Goal: Navigation & Orientation: Find specific page/section

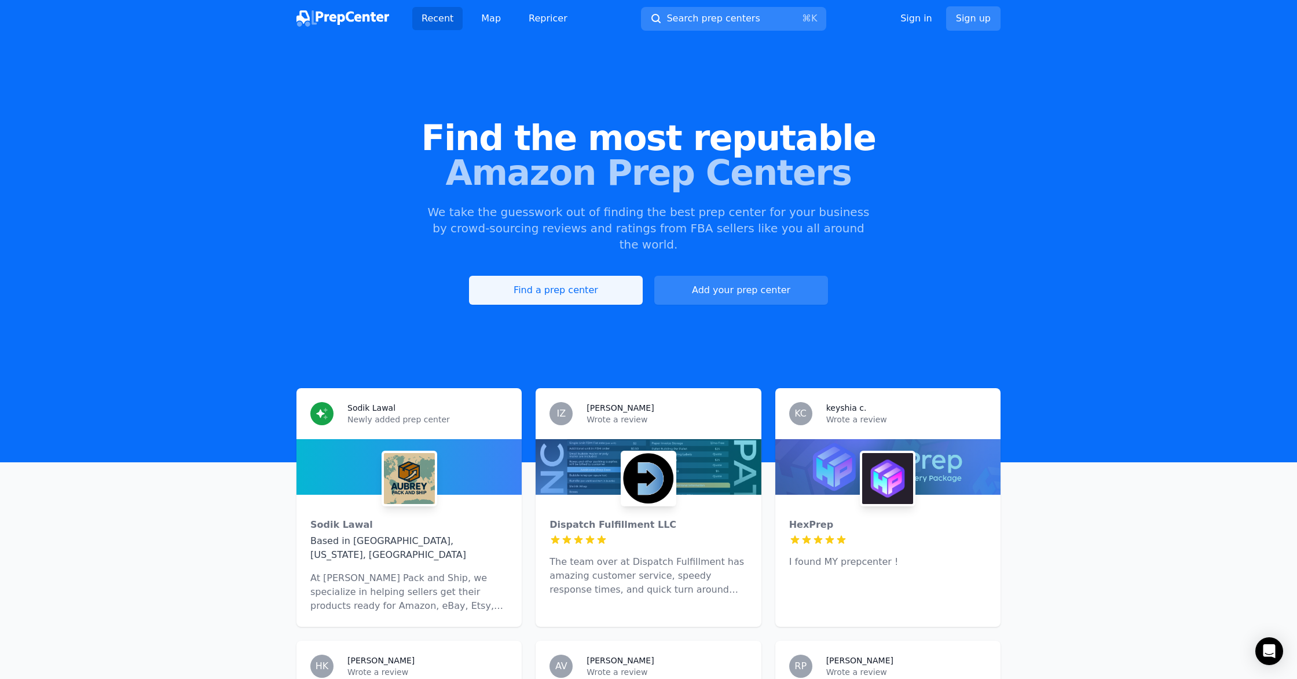
click at [539, 276] on link "Find a prep center" at bounding box center [556, 290] width 174 height 29
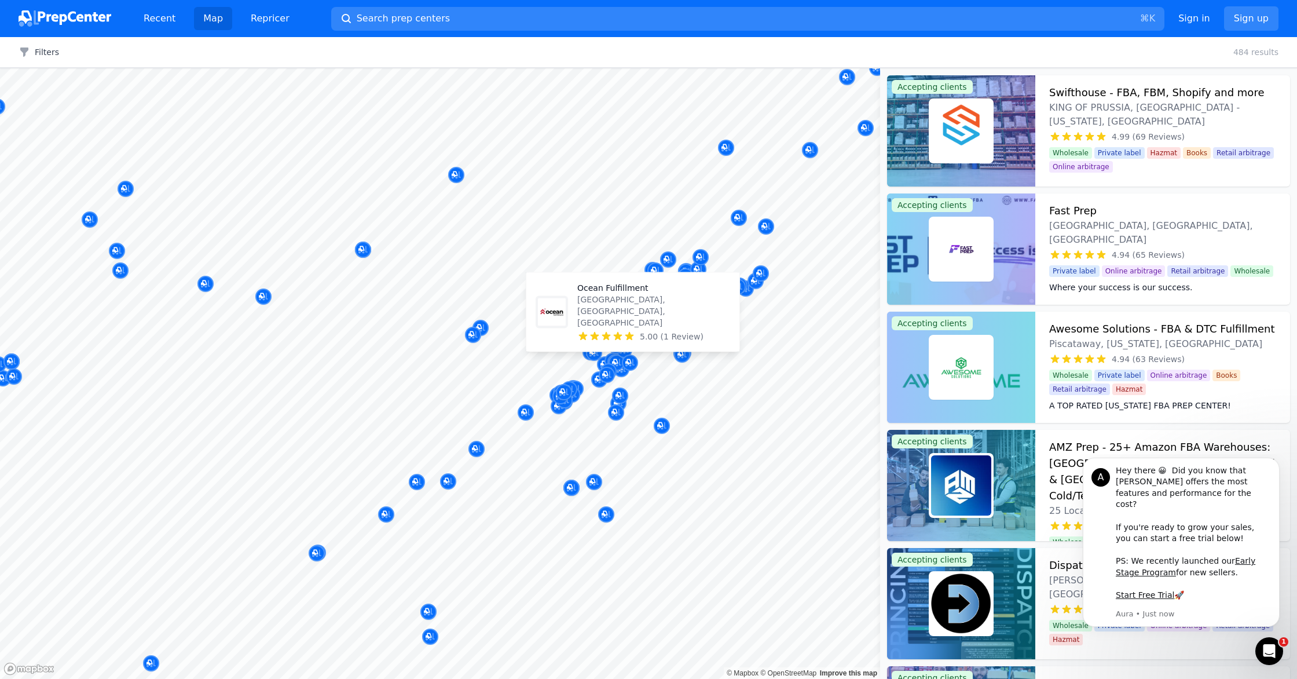
click at [562, 327] on body "Recent Map Repricer Search prep centers ⌘ K Open main menu Sign in Sign up Filt…" at bounding box center [648, 339] width 1297 height 679
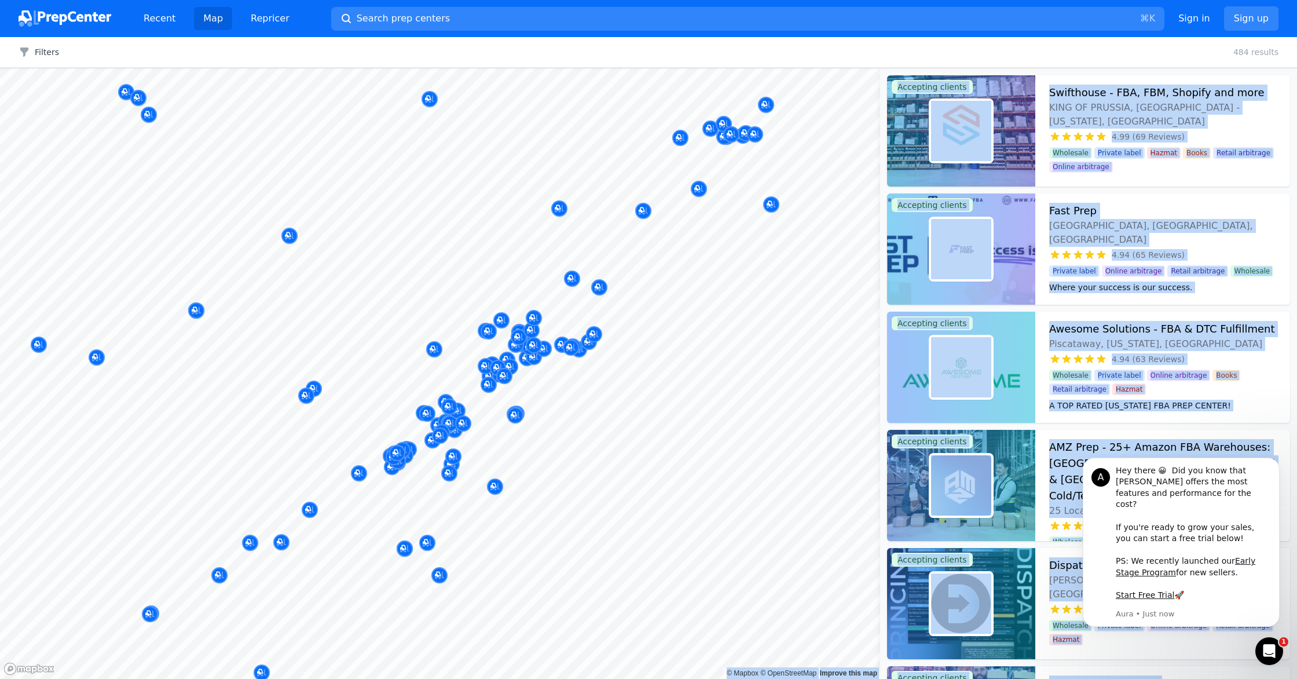
click at [662, 200] on body "Recent Map Repricer Search prep centers ⌘ K Open main menu Sign in Sign up Filt…" at bounding box center [648, 339] width 1297 height 679
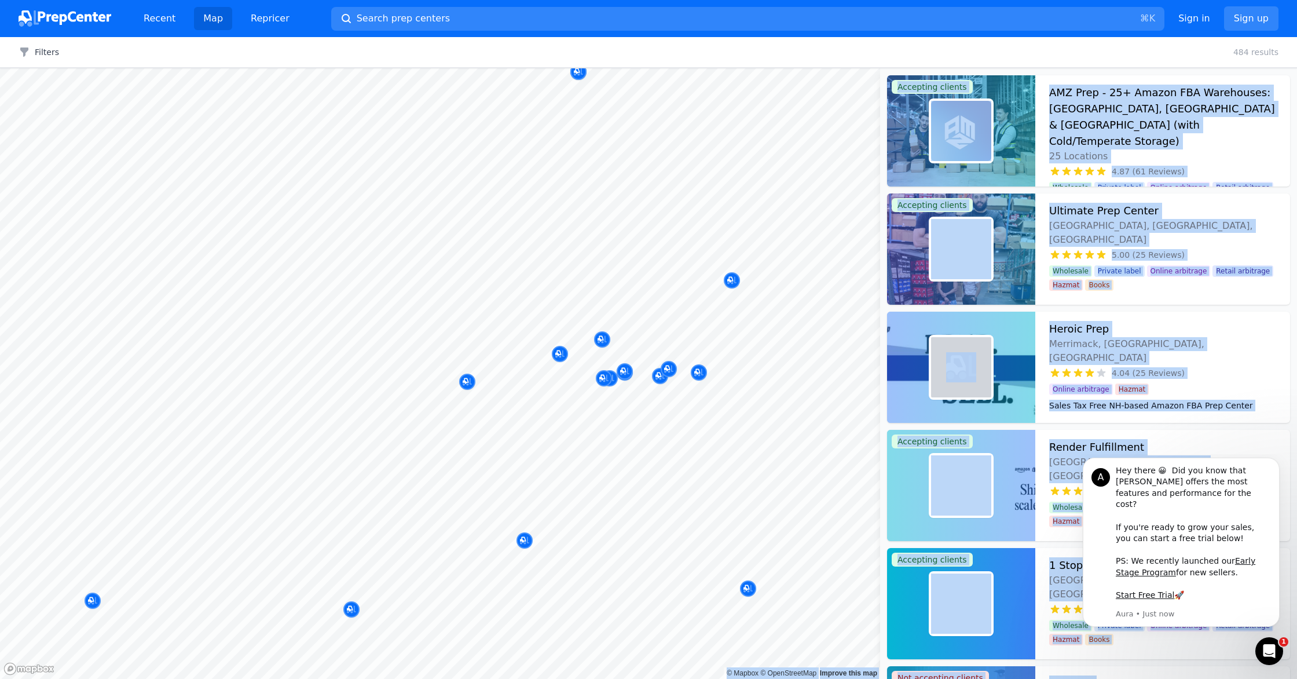
drag, startPoint x: 720, startPoint y: 175, endPoint x: 657, endPoint y: 257, distance: 102.8
click at [657, 257] on body "Recent Map Repricer Search prep centers ⌘ K Open main menu Sign in Sign up Filt…" at bounding box center [648, 339] width 1297 height 679
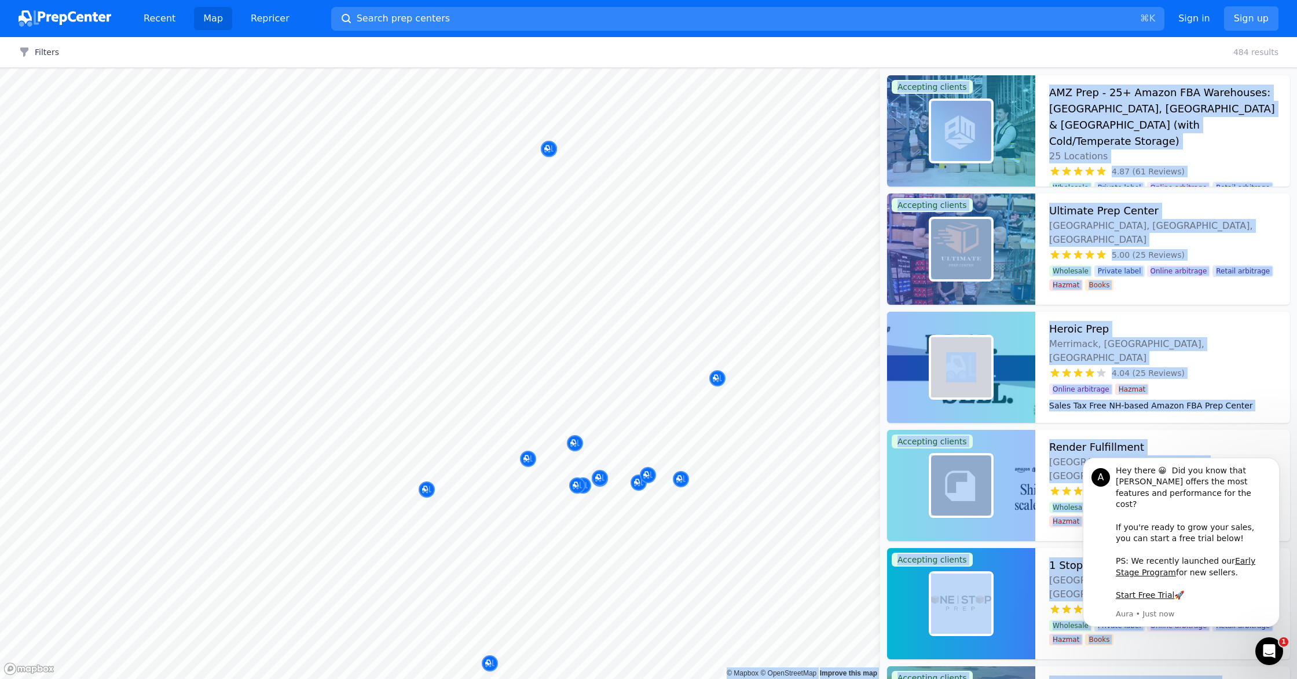
click at [575, 445] on div at bounding box center [528, 446] width 222 height 9
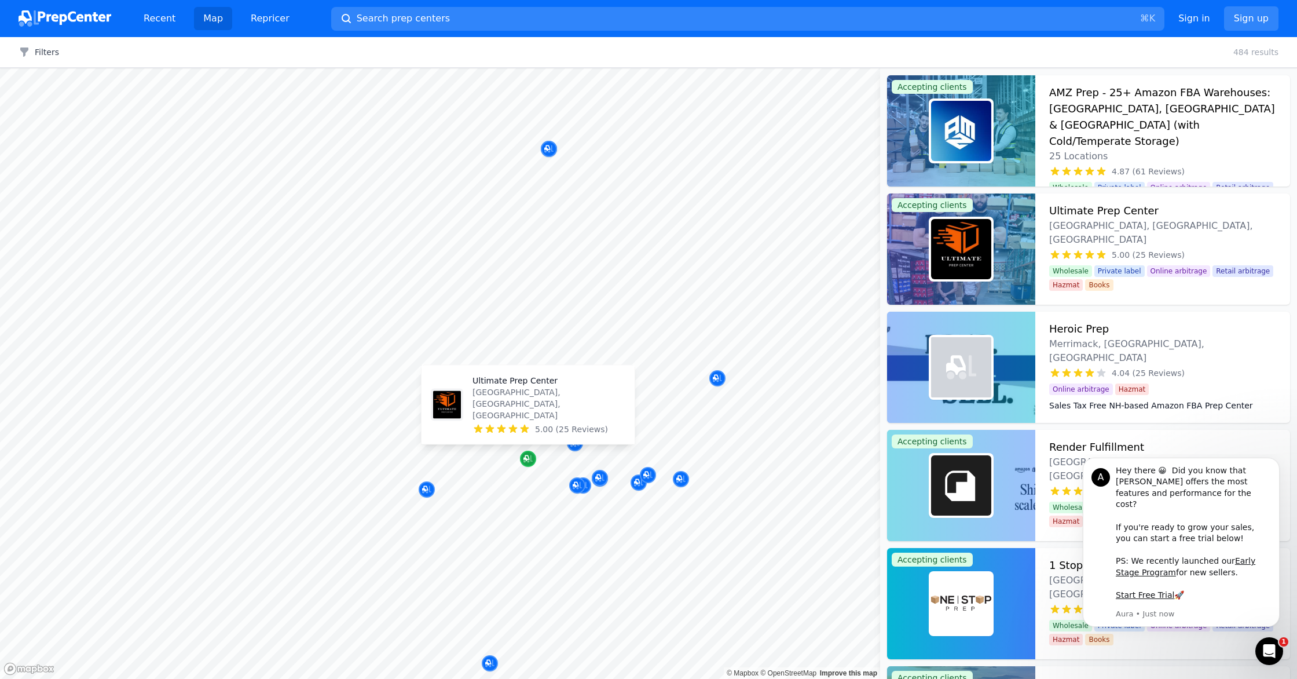
click at [526, 460] on icon "Map marker" at bounding box center [527, 458] width 6 height 6
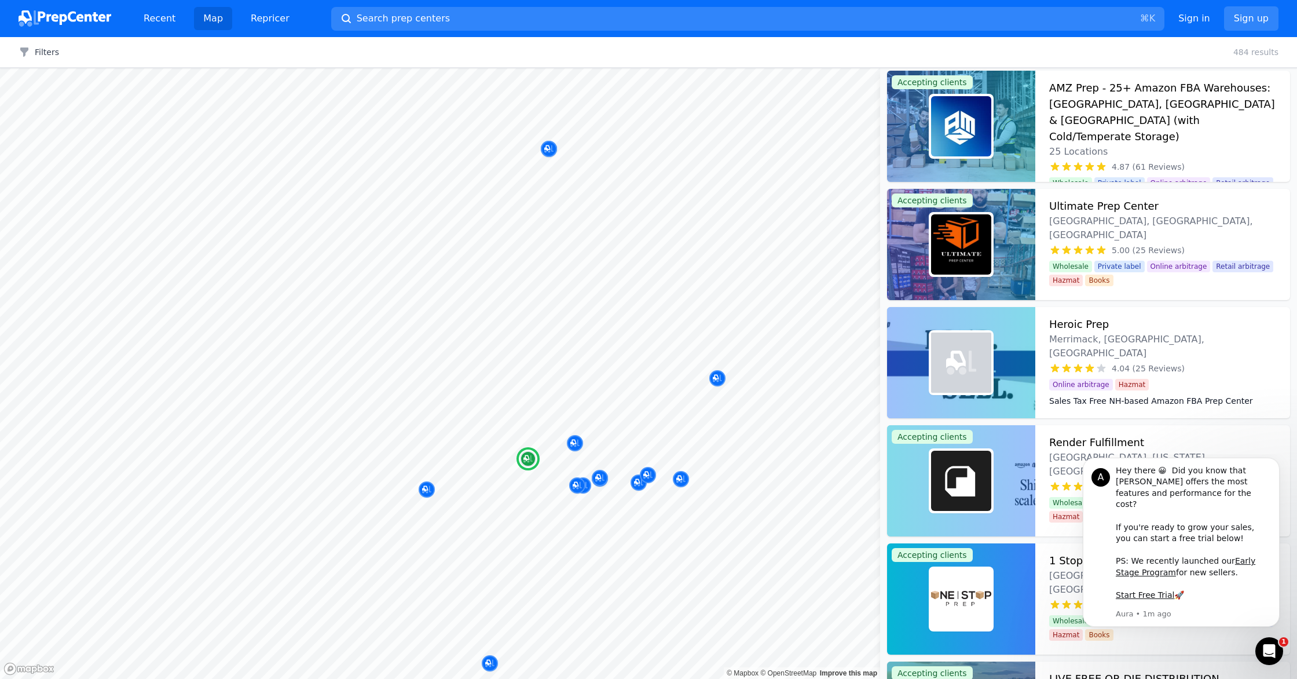
scroll to position [5, 0]
click at [1088, 215] on div "Ultimate Prep Center [GEOGRAPHIC_DATA], [GEOGRAPHIC_DATA], [GEOGRAPHIC_DATA] 5.…" at bounding box center [1163, 243] width 255 height 111
